Goal: Navigation & Orientation: Go to known website

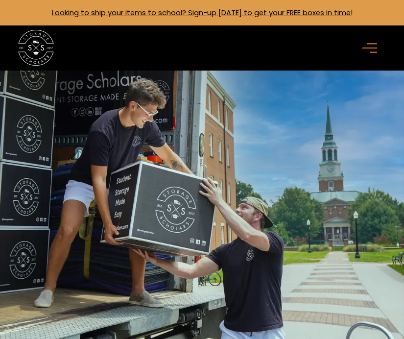
click at [370, 41] on div "menu" at bounding box center [372, 48] width 18 height 18
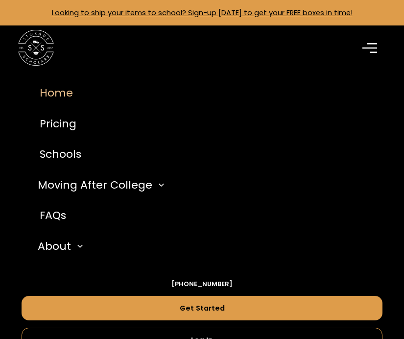
click at [48, 97] on link "Home" at bounding box center [202, 92] width 361 height 31
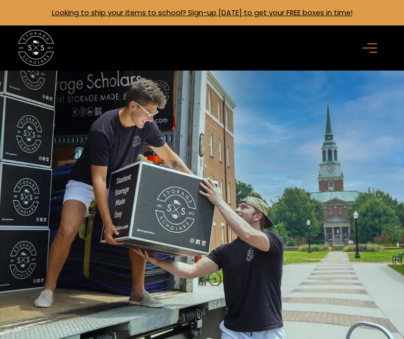
click at [366, 35] on div "menu" at bounding box center [371, 47] width 29 height 29
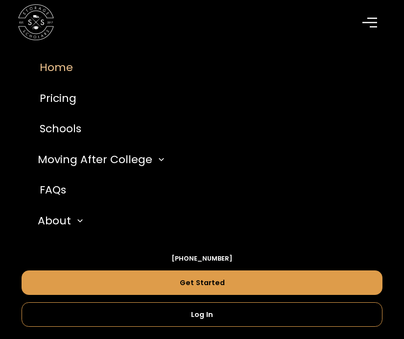
scroll to position [106, 0]
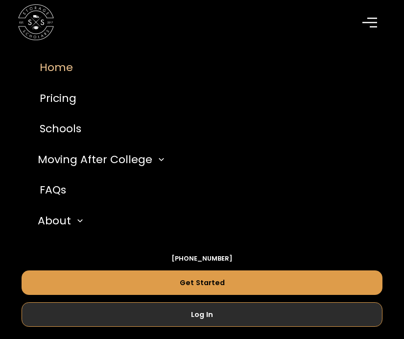
click at [163, 305] on link "Log In" at bounding box center [202, 314] width 361 height 24
